Goal: Information Seeking & Learning: Learn about a topic

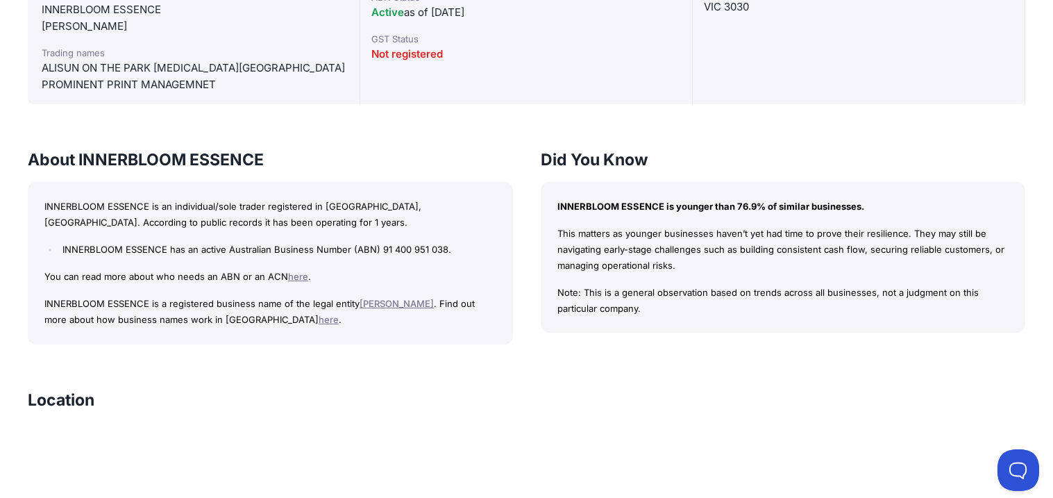
click at [319, 322] on link "here" at bounding box center [329, 319] width 20 height 11
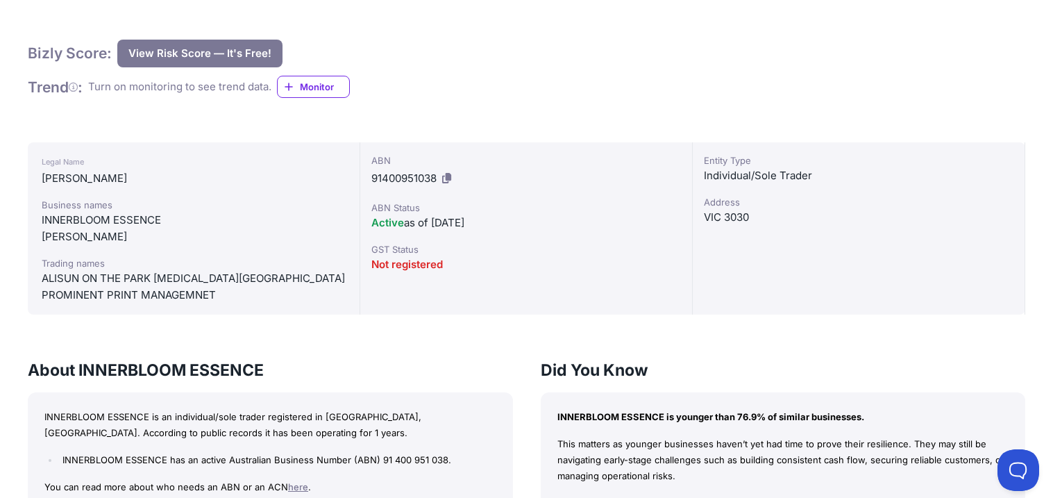
scroll to position [254, 0]
click at [139, 216] on div "INNERBLOOM ESSENCE" at bounding box center [194, 219] width 304 height 17
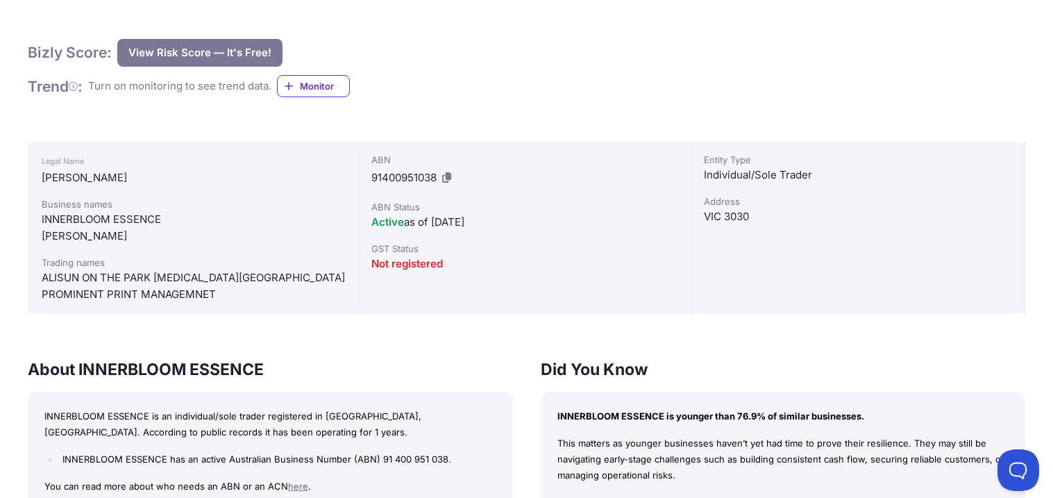
click at [139, 216] on div "INNERBLOOM ESSENCE" at bounding box center [194, 219] width 304 height 17
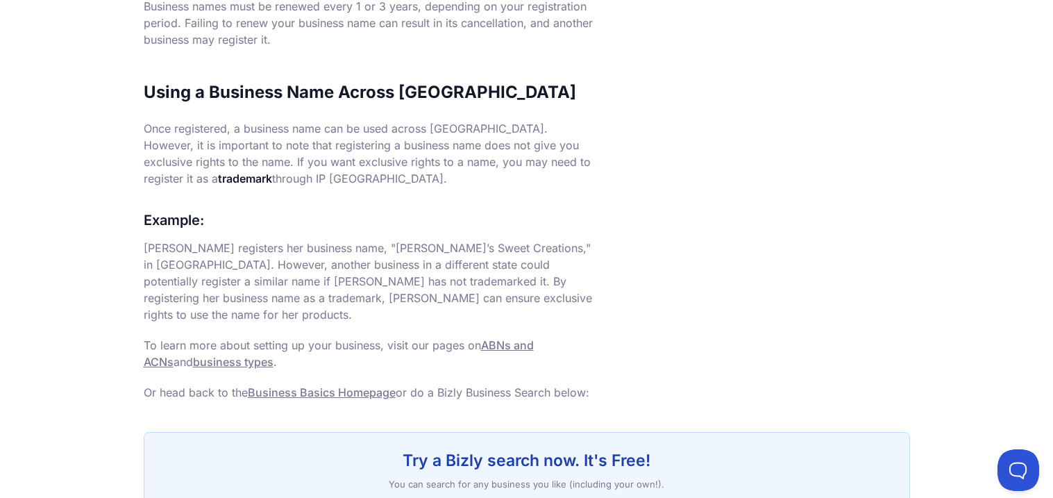
scroll to position [1037, 0]
